Goal: Navigation & Orientation: Find specific page/section

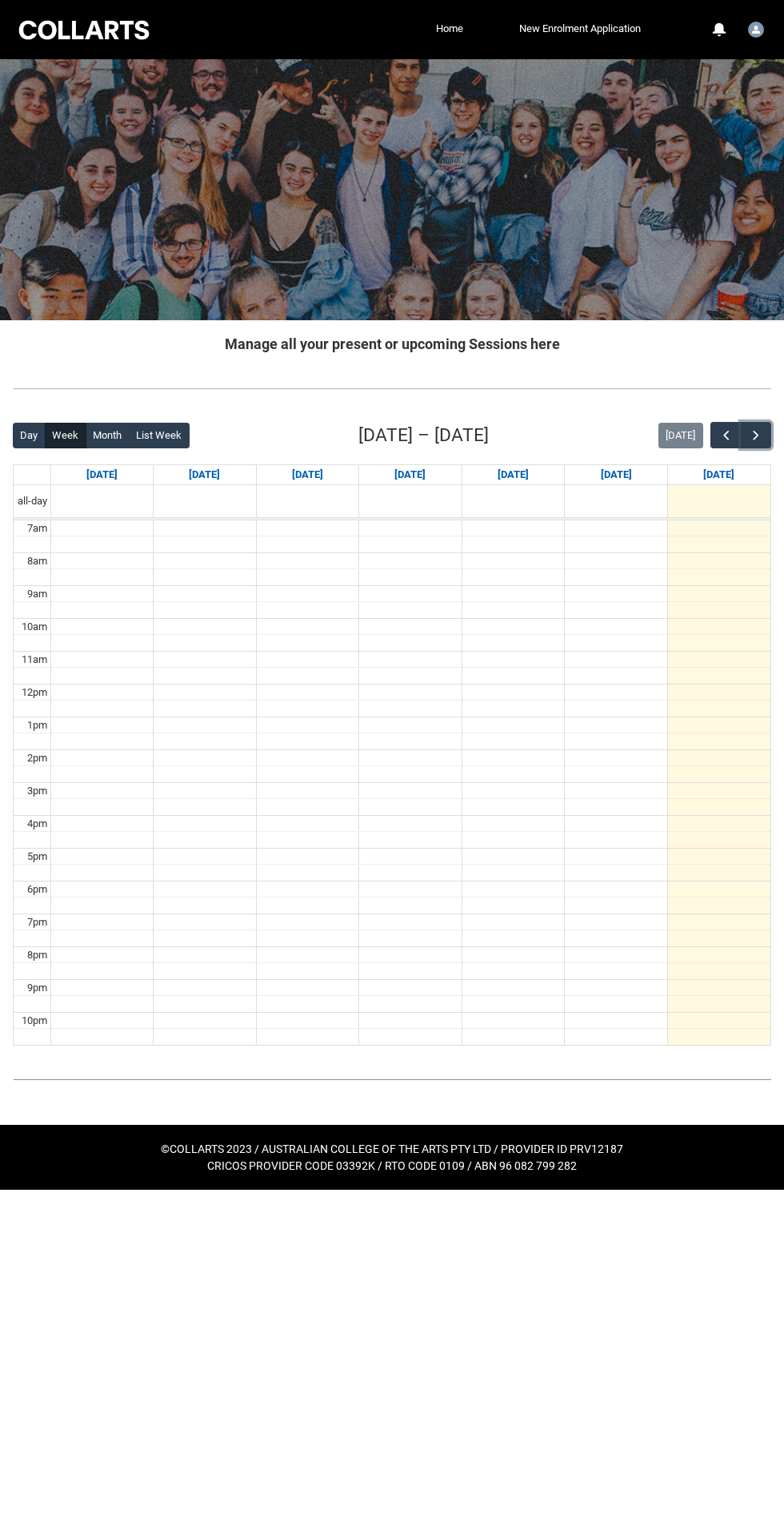
click at [753, 426] on button "button" at bounding box center [756, 435] width 30 height 26
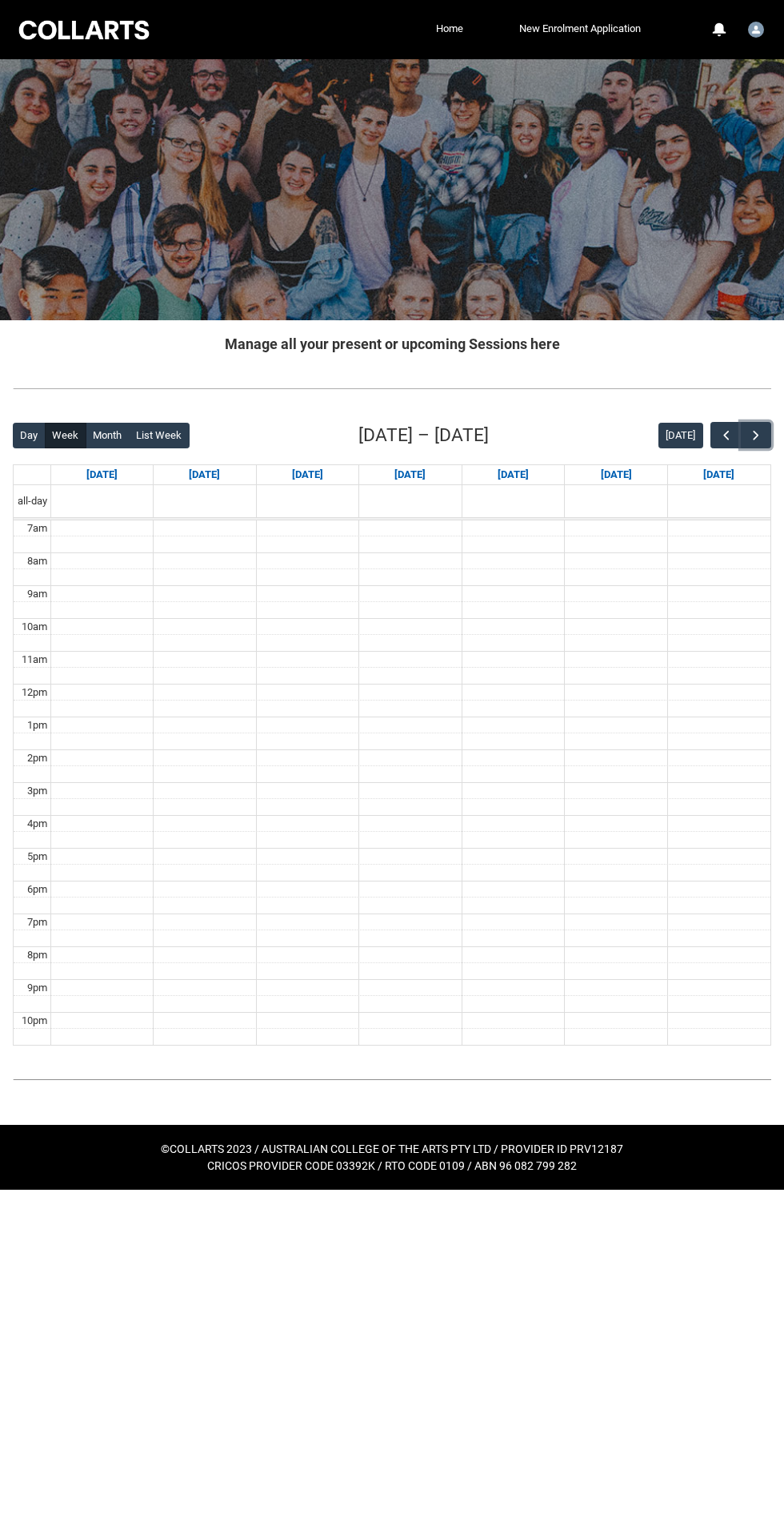
click at [745, 426] on button "button" at bounding box center [756, 435] width 30 height 26
click at [744, 434] on button "button" at bounding box center [756, 435] width 30 height 26
click at [755, 435] on span "button" at bounding box center [755, 435] width 16 height 16
click at [745, 431] on button "button" at bounding box center [756, 435] width 30 height 26
click at [755, 434] on span "button" at bounding box center [755, 435] width 16 height 16
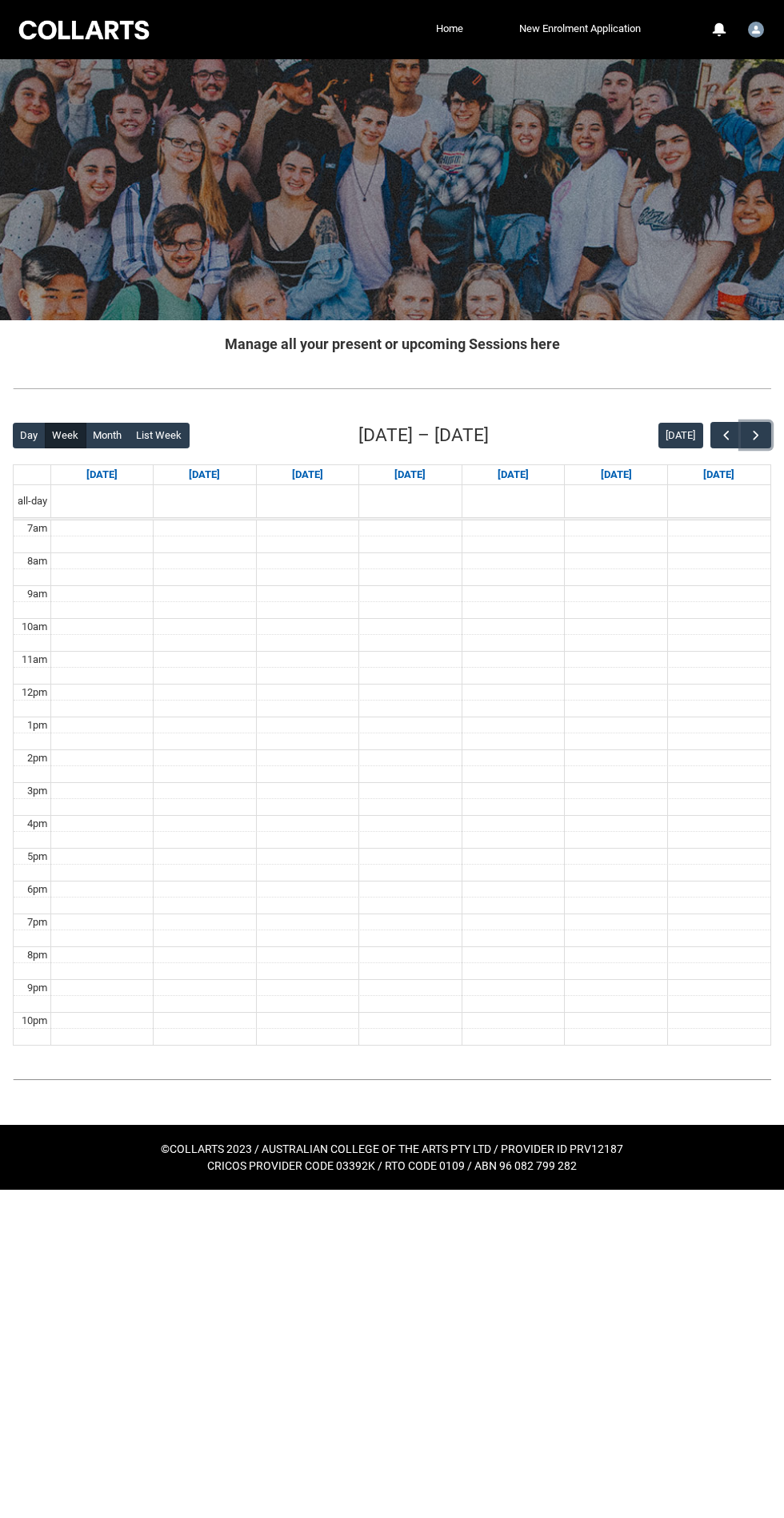
click at [755, 434] on span "button" at bounding box center [755, 435] width 16 height 16
